Goal: Book appointment/travel/reservation

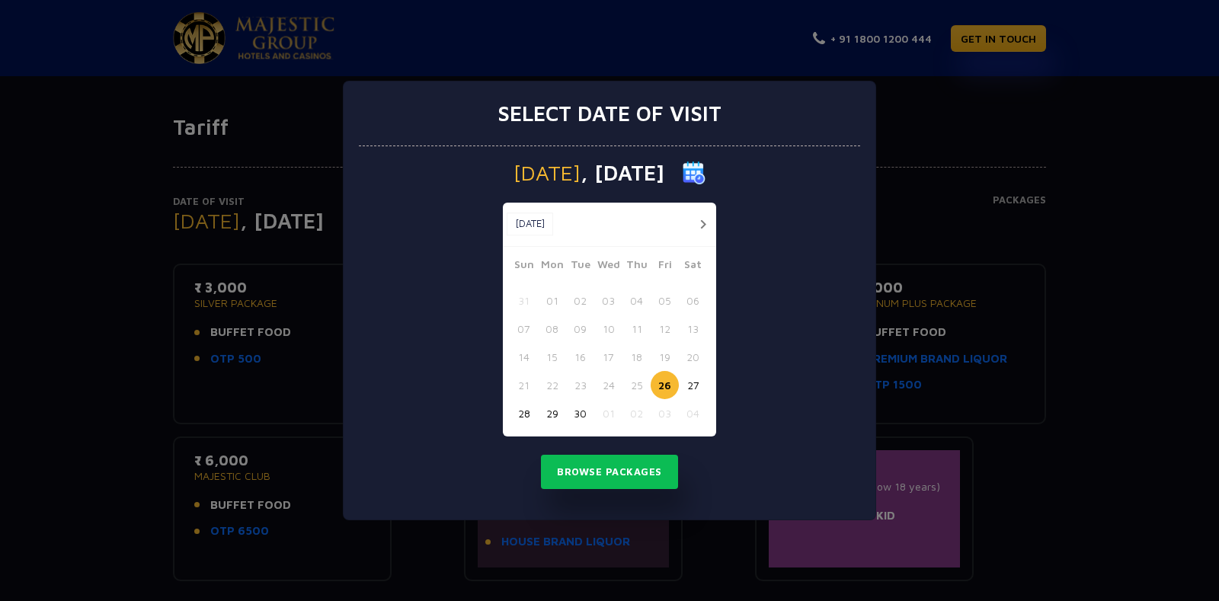
click at [699, 226] on button "button" at bounding box center [703, 224] width 19 height 19
click at [574, 412] on button "28" at bounding box center [580, 413] width 28 height 28
click at [728, 461] on div "Browse Packages" at bounding box center [610, 472] width 502 height 35
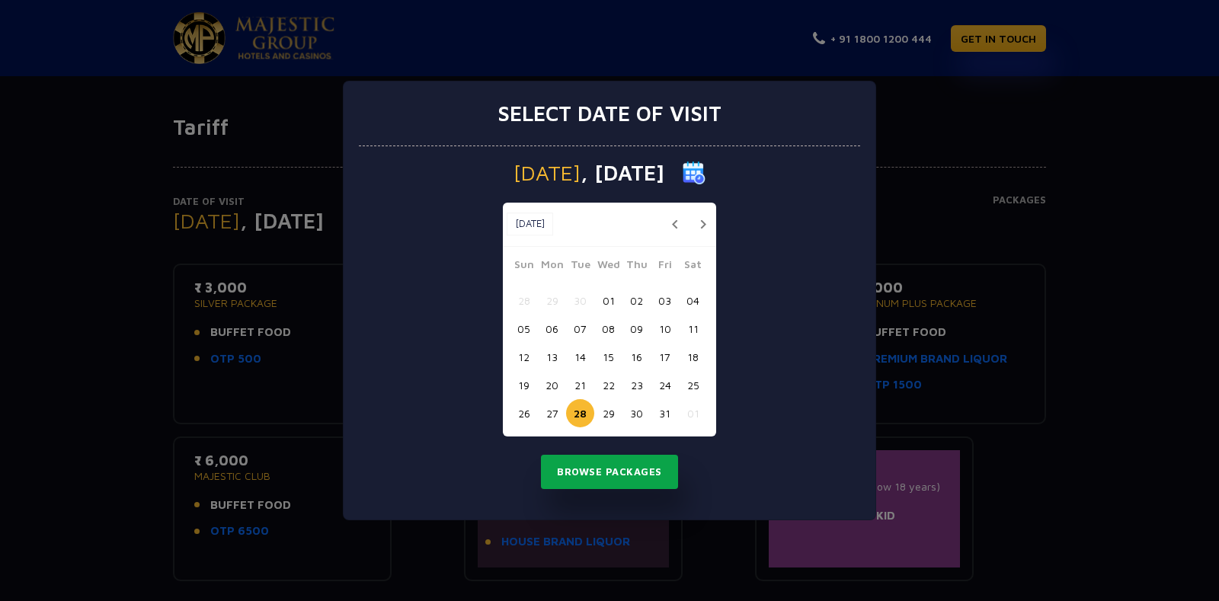
click at [636, 479] on button "Browse Packages" at bounding box center [609, 472] width 137 height 35
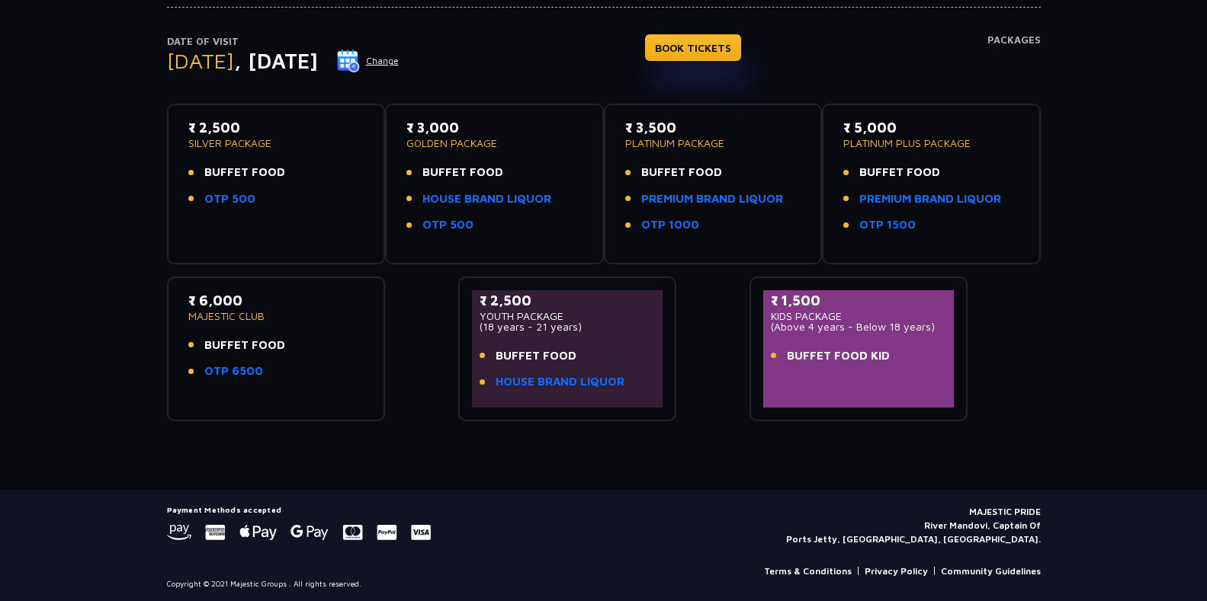
scroll to position [161, 0]
click at [1007, 43] on h4 "Packages" at bounding box center [1013, 61] width 53 height 55
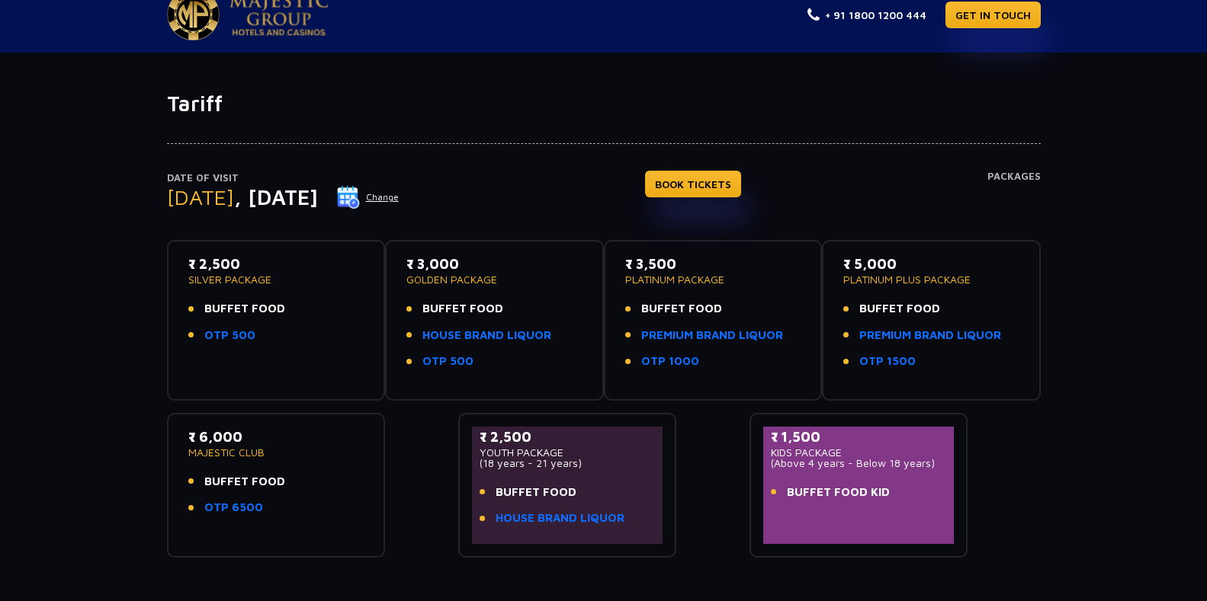
scroll to position [0, 0]
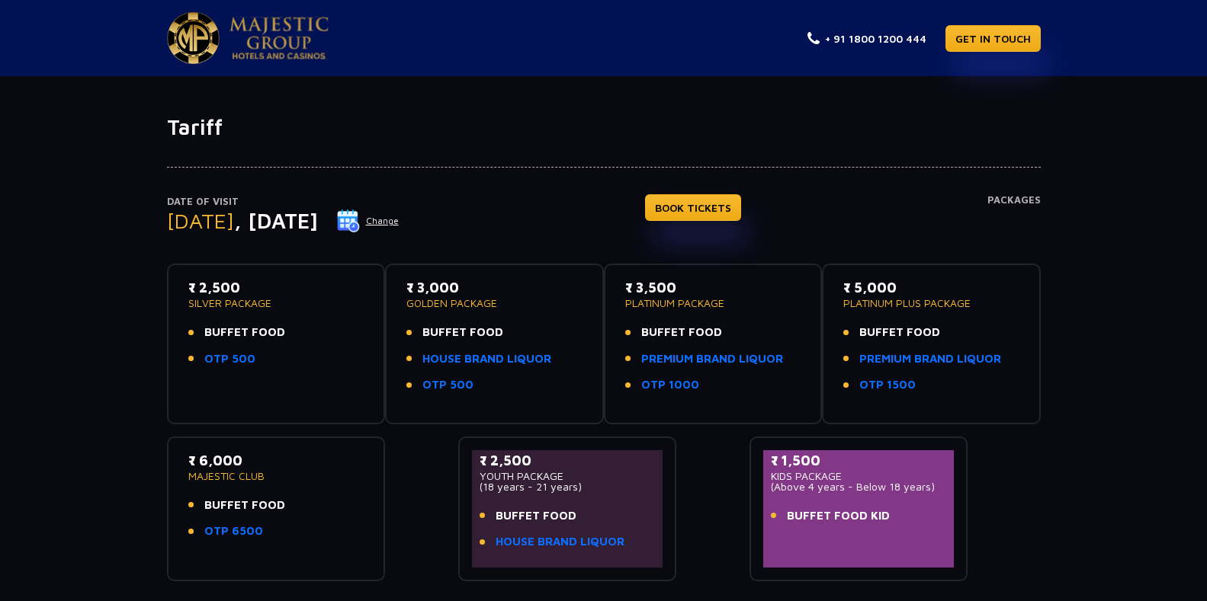
click at [399, 224] on button "Change" at bounding box center [367, 221] width 63 height 24
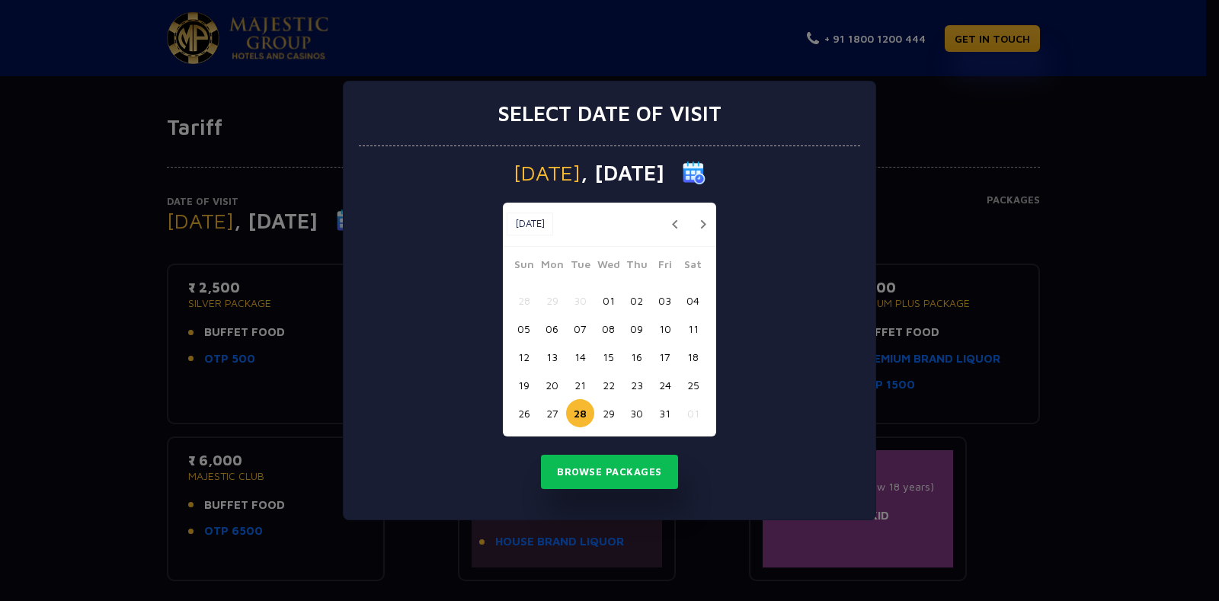
click at [659, 412] on button "31" at bounding box center [665, 413] width 28 height 28
click at [605, 461] on button "Browse Packages" at bounding box center [609, 472] width 137 height 35
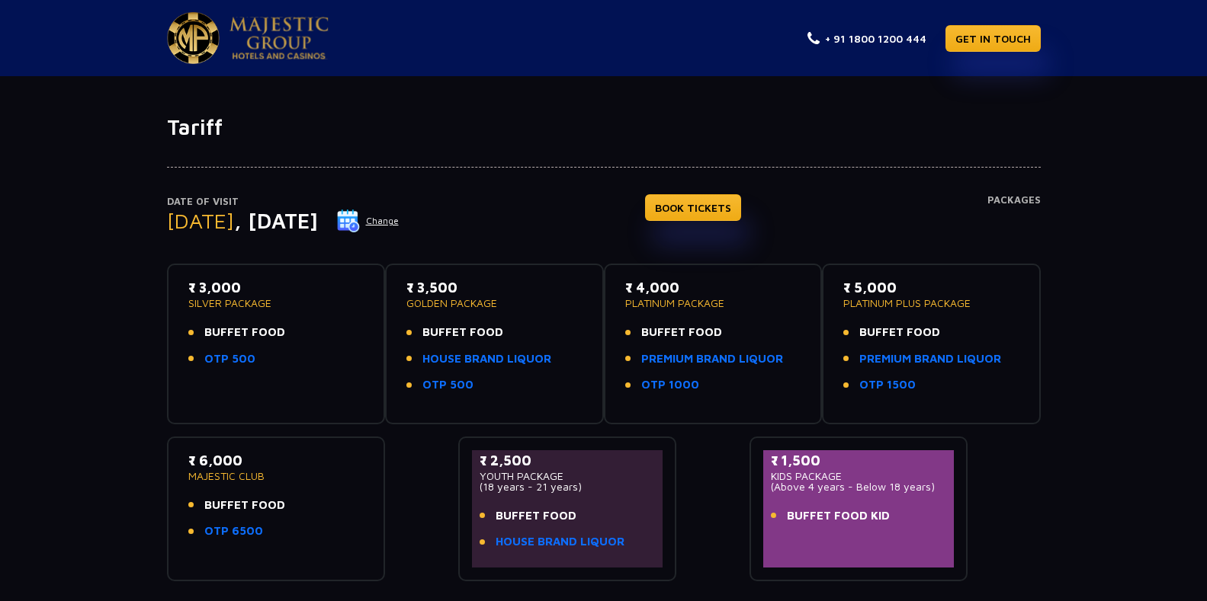
click at [399, 222] on button "Change" at bounding box center [367, 221] width 63 height 24
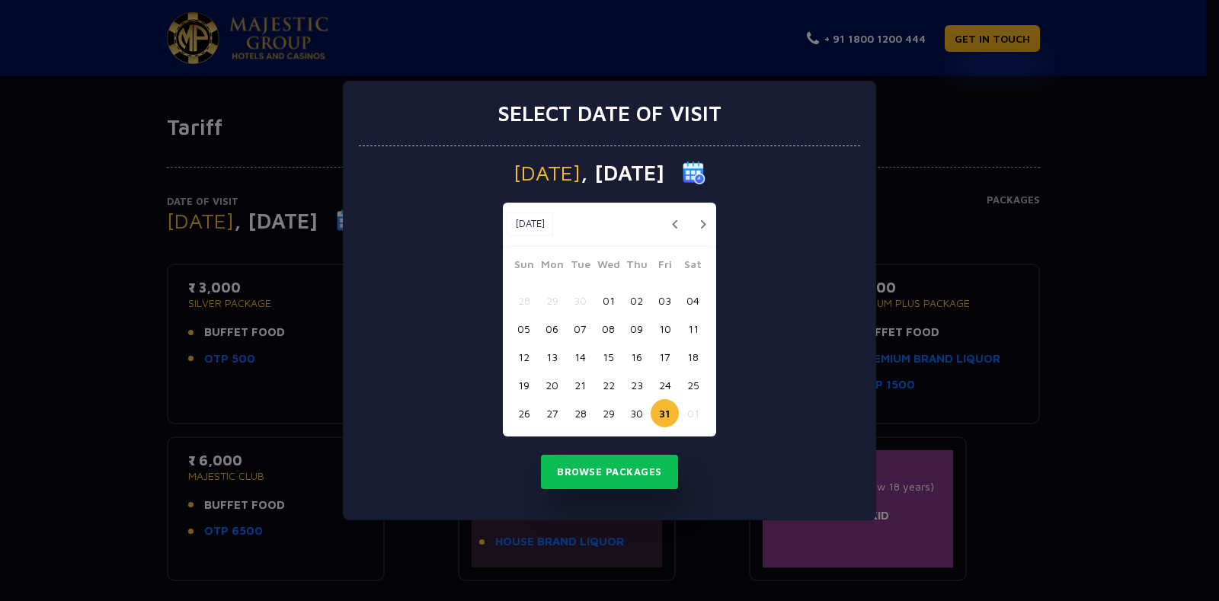
click at [582, 416] on button "28" at bounding box center [580, 413] width 28 height 28
click at [614, 468] on button "Browse Packages" at bounding box center [609, 472] width 137 height 35
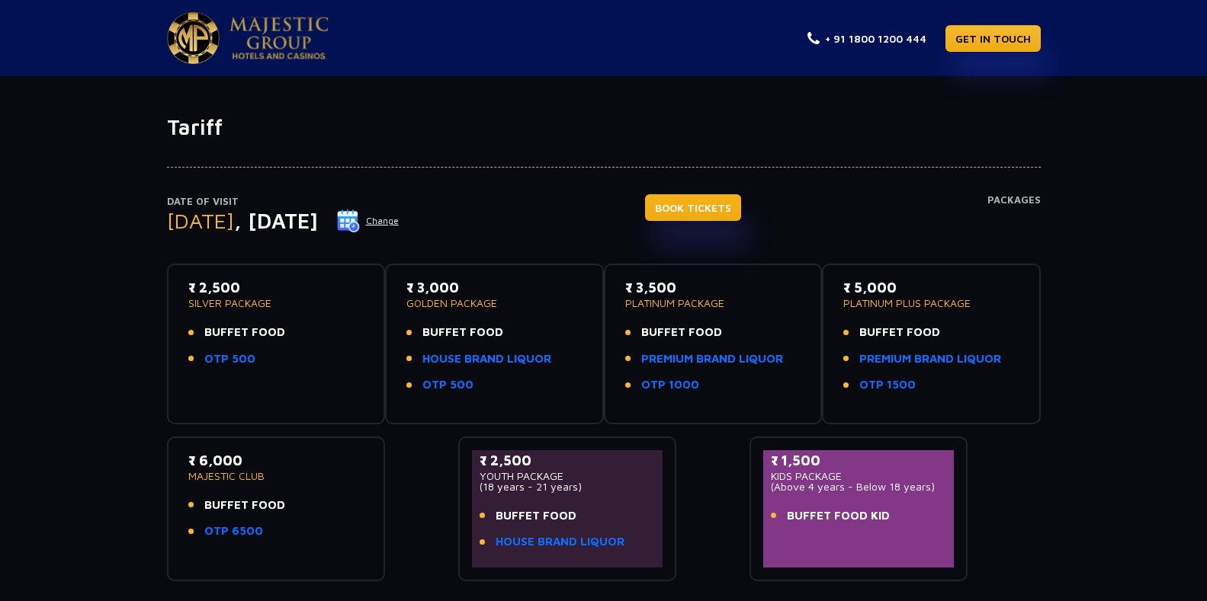
click at [741, 215] on link "BOOK TICKETS" at bounding box center [693, 207] width 96 height 27
